Goal: Information Seeking & Learning: Learn about a topic

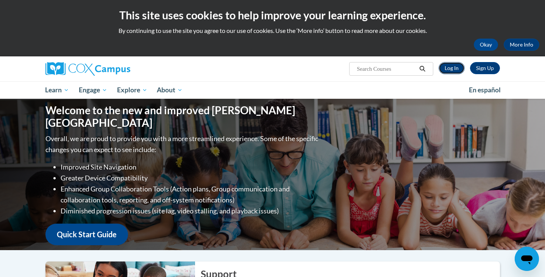
click at [455, 69] on link "Log In" at bounding box center [451, 68] width 26 height 12
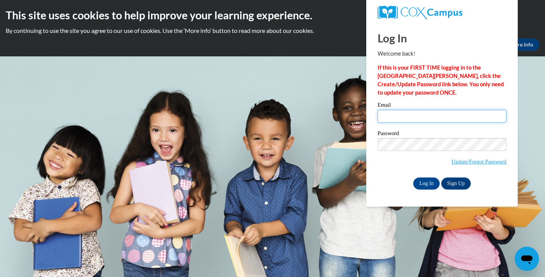
click at [441, 115] on input "Email" at bounding box center [441, 116] width 129 height 13
type input "jessica.hupcher@franklin.k12.wi.us"
click at [419, 181] on input "Log In" at bounding box center [426, 184] width 27 height 12
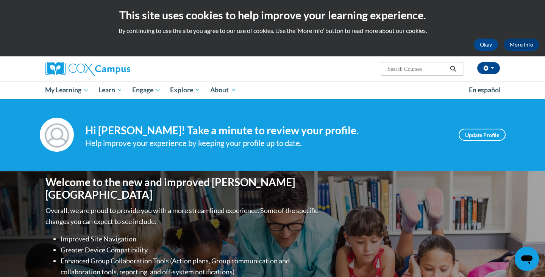
click at [119, 80] on div at bounding box center [117, 68] width 155 height 25
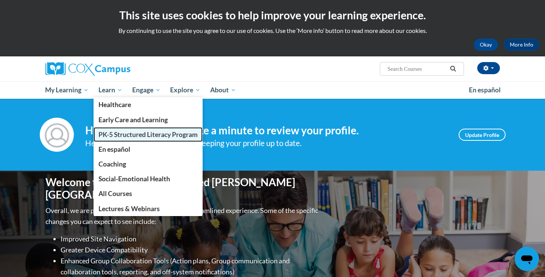
click at [143, 137] on span "PK-5 Structured Literacy Program" at bounding box center [147, 135] width 99 height 8
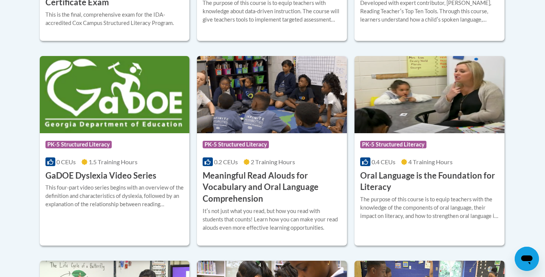
scroll to position [479, 0]
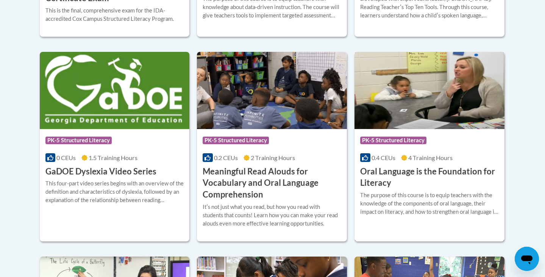
click at [447, 176] on h3 "Oral Language is the Foundation for Literacy" at bounding box center [429, 177] width 139 height 23
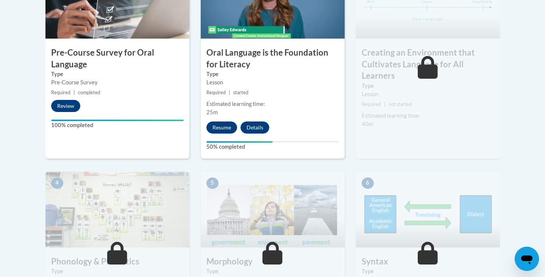
scroll to position [291, 0]
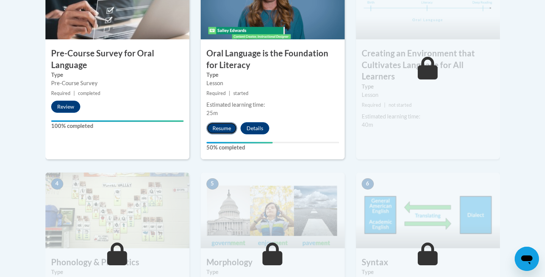
click at [226, 127] on button "Resume" at bounding box center [221, 128] width 31 height 12
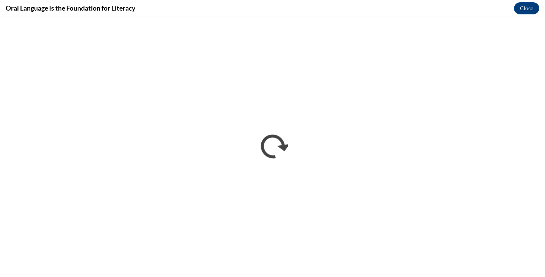
scroll to position [0, 0]
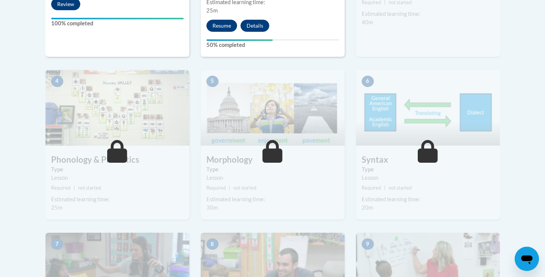
scroll to position [393, 0]
